Goal: Transaction & Acquisition: Purchase product/service

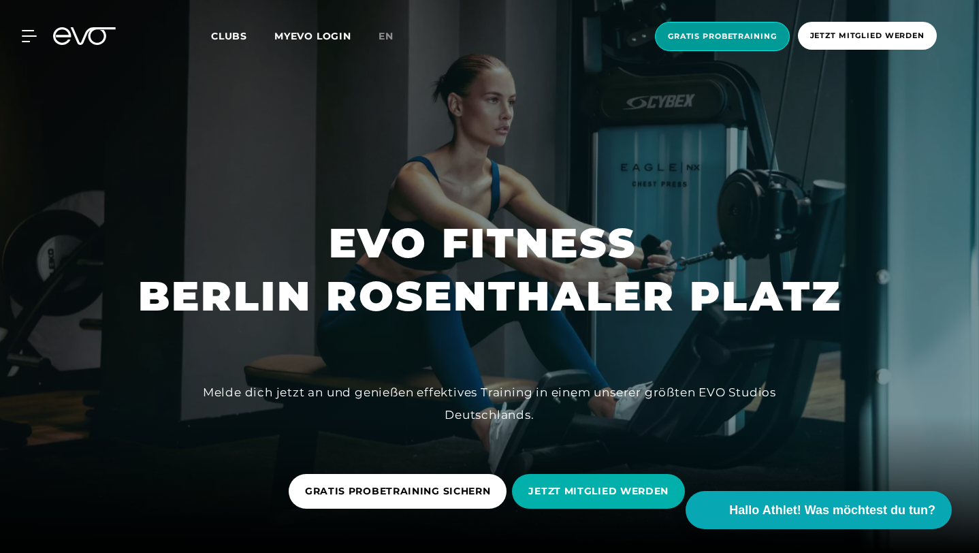
click at [747, 40] on span "Gratis Probetraining" at bounding box center [722, 37] width 109 height 12
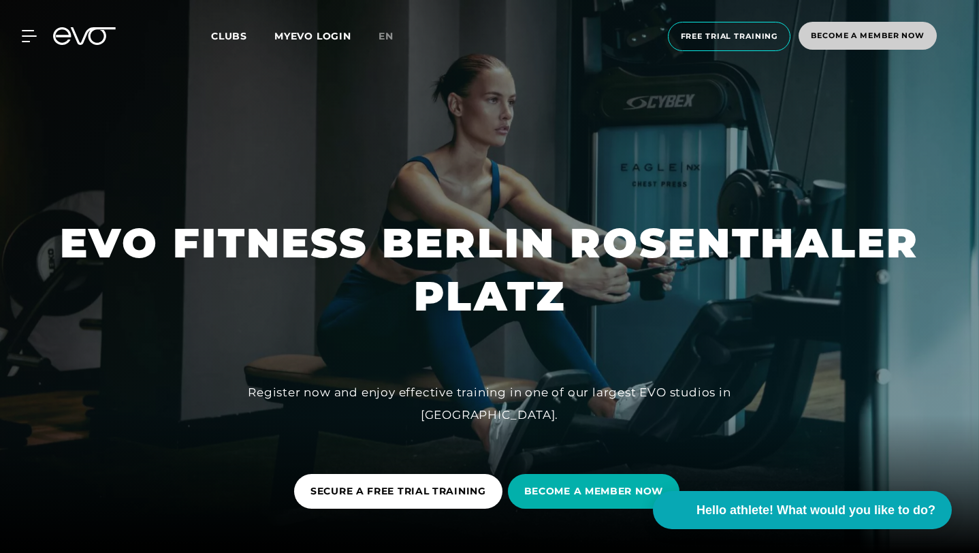
click at [867, 35] on font "Become a member now" at bounding box center [868, 36] width 114 height 10
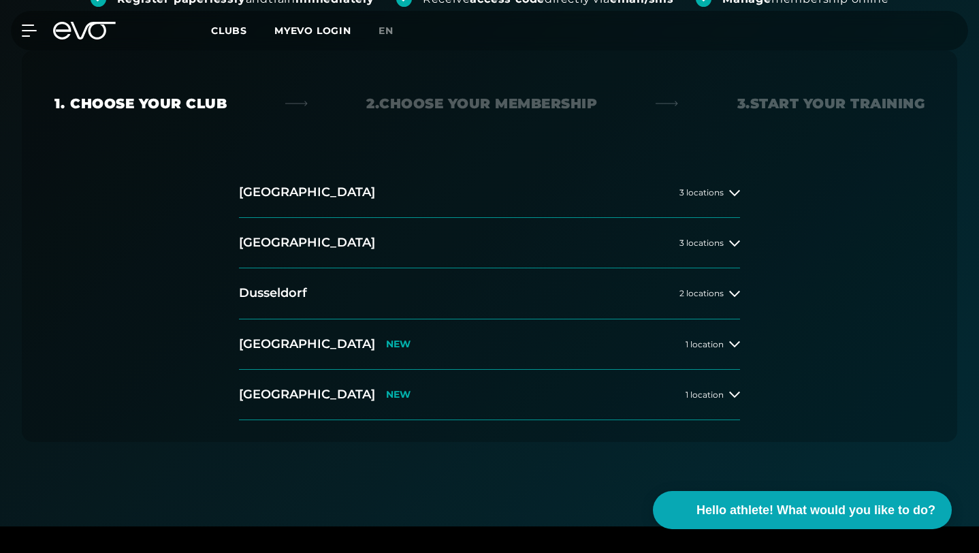
scroll to position [313, 0]
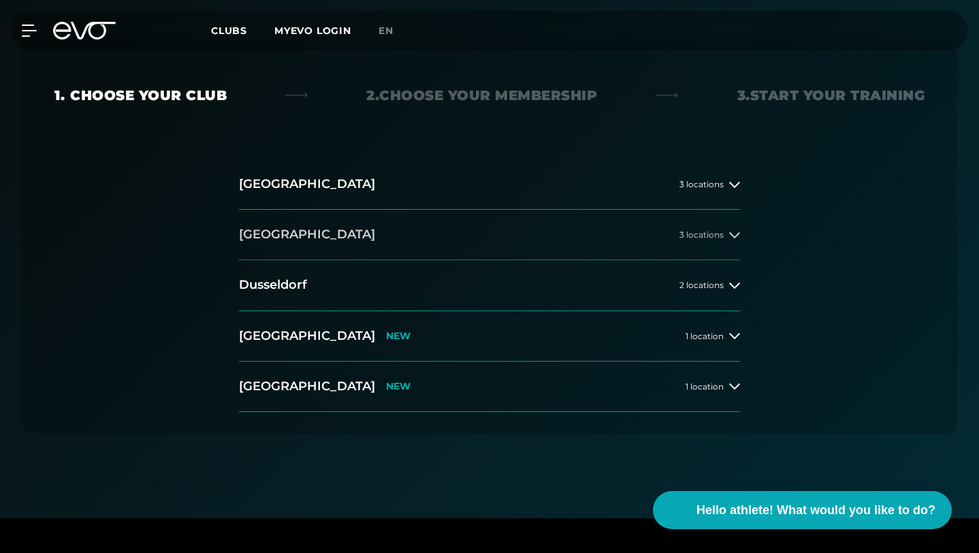
click at [696, 229] on font "locations" at bounding box center [704, 234] width 37 height 10
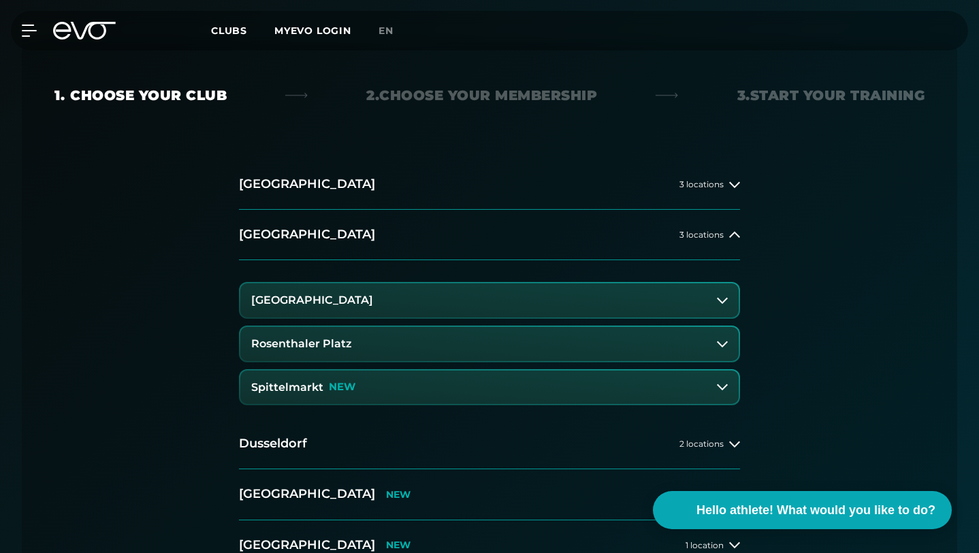
click at [437, 327] on button "Rosenthaler Platz" at bounding box center [489, 344] width 498 height 34
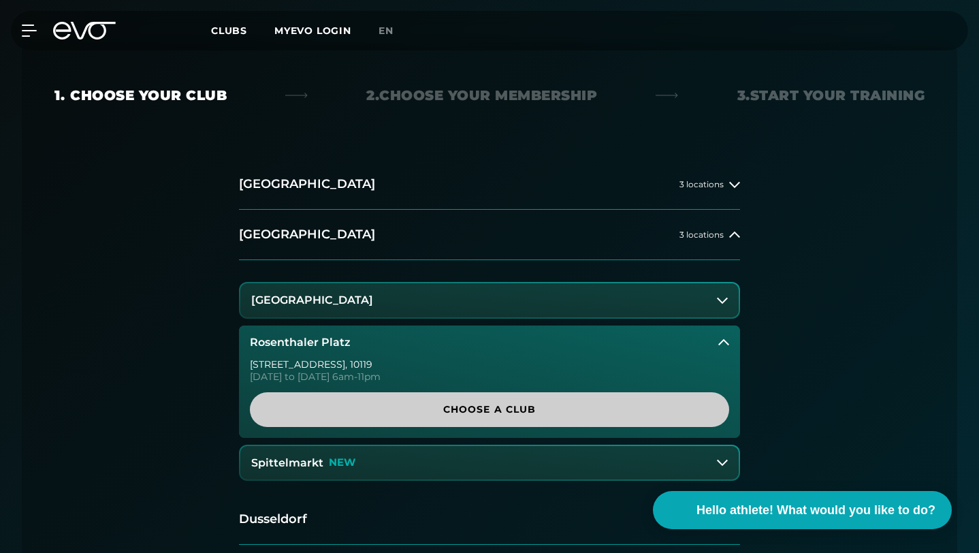
click at [470, 392] on link "Choose a club" at bounding box center [489, 409] width 479 height 35
